Goal: Information Seeking & Learning: Learn about a topic

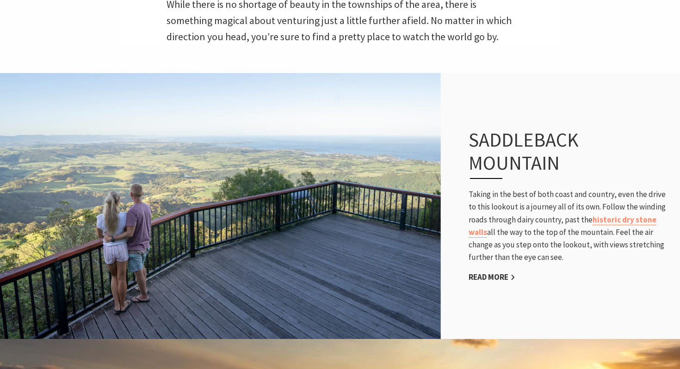
scroll to position [351, 0]
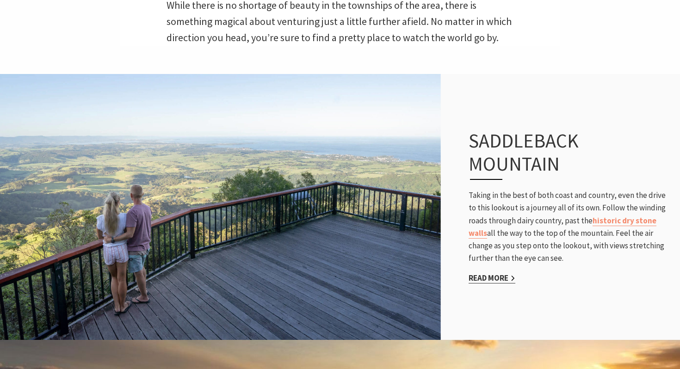
click at [475, 278] on link "Read More" at bounding box center [491, 278] width 47 height 11
